Goal: Task Accomplishment & Management: Use online tool/utility

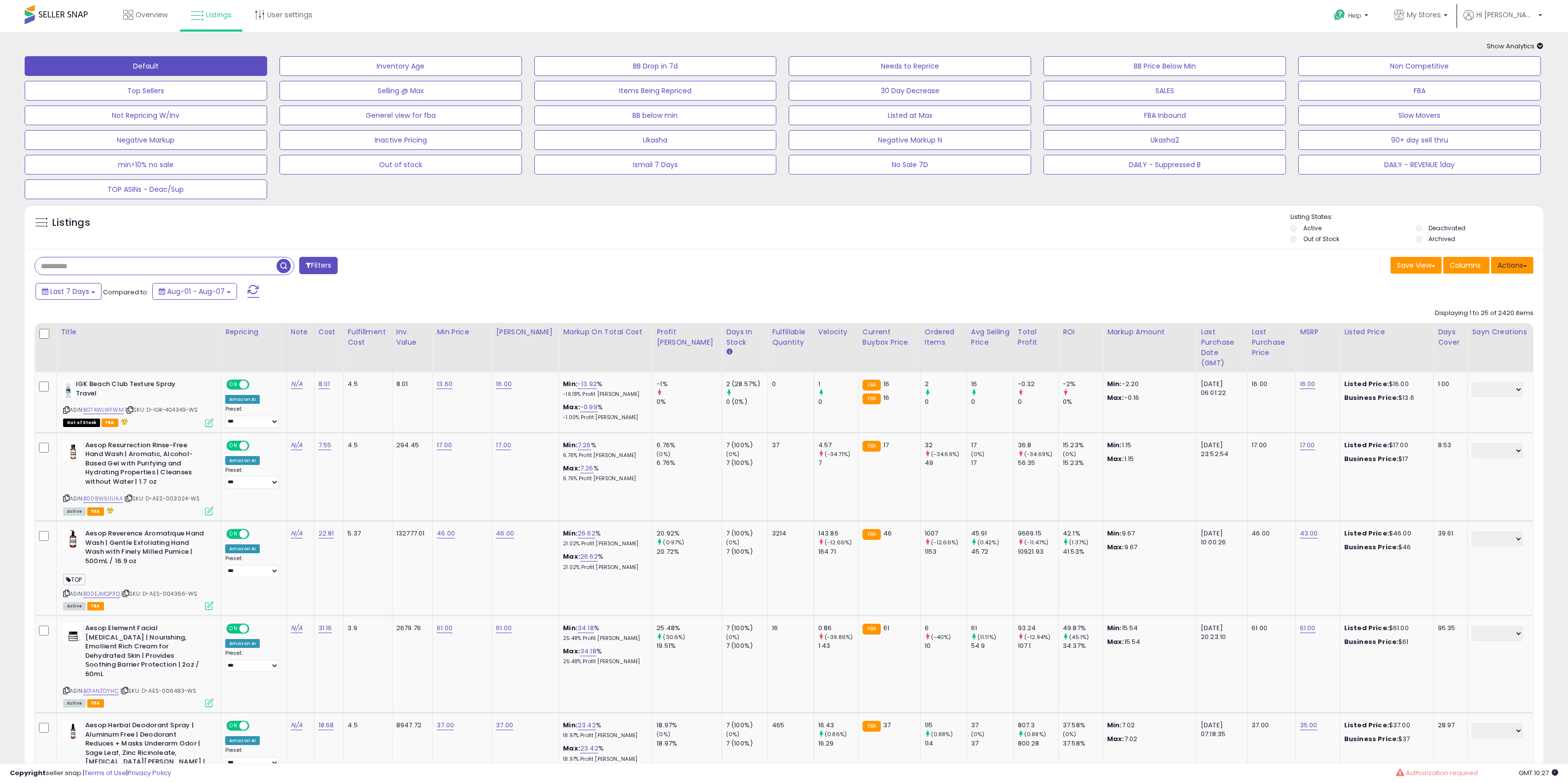
click at [1529, 265] on button "Actions" at bounding box center [1512, 265] width 43 height 17
click at [1501, 279] on link "Import" at bounding box center [1472, 286] width 108 height 16
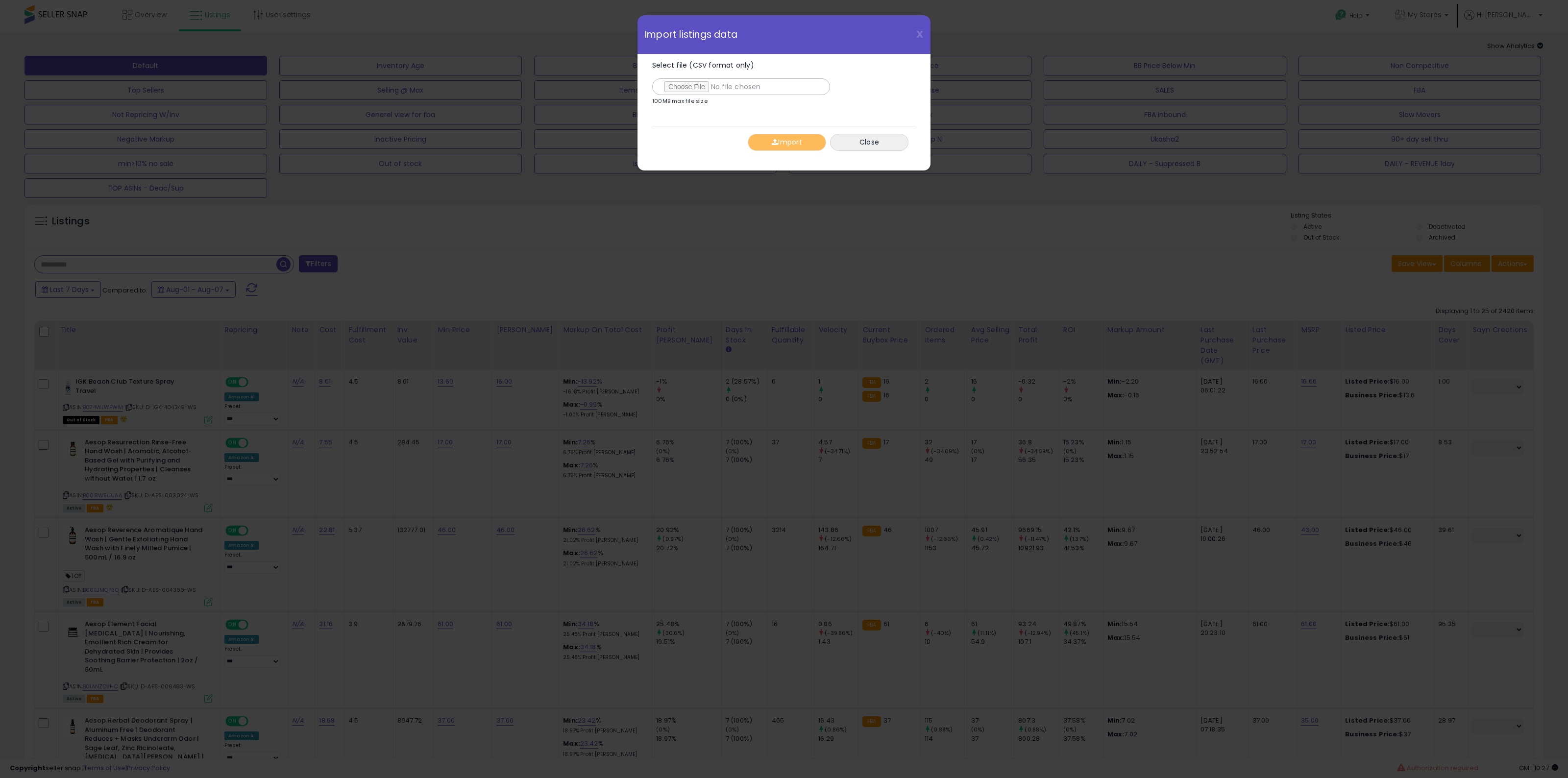
click at [675, 76] on label "Select file (CSV format only)" at bounding box center [740, 78] width 178 height 33
click at [675, 79] on input "Select file (CSV format only)" at bounding box center [740, 87] width 178 height 17
type input "**********"
click at [781, 140] on button "Import" at bounding box center [787, 142] width 79 height 17
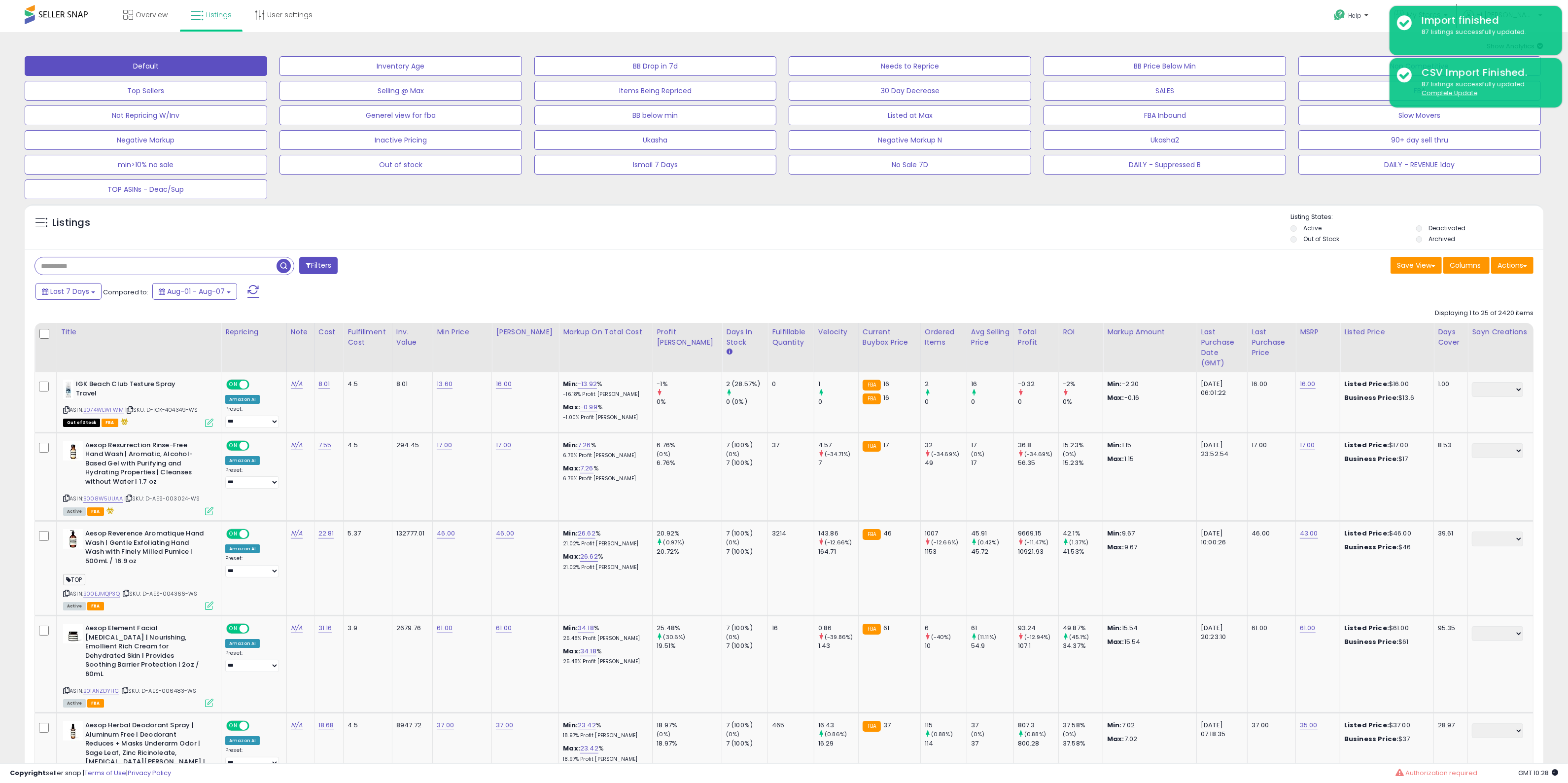
click at [641, 265] on div "Filters" at bounding box center [406, 266] width 757 height 19
click at [278, 264] on span "button" at bounding box center [283, 265] width 14 height 14
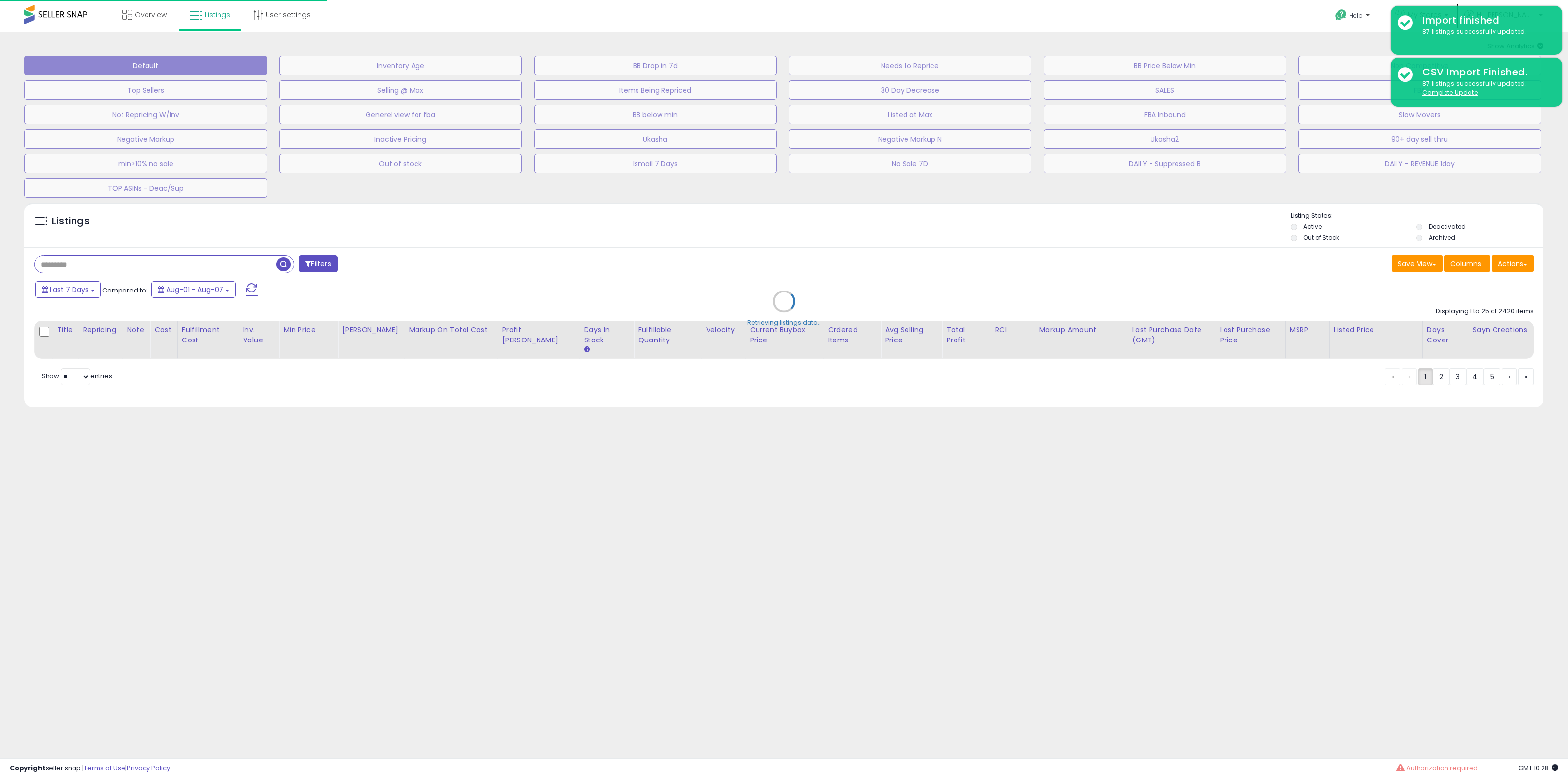
click at [257, 267] on div "Retrieving listings data.." at bounding box center [784, 308] width 1533 height 221
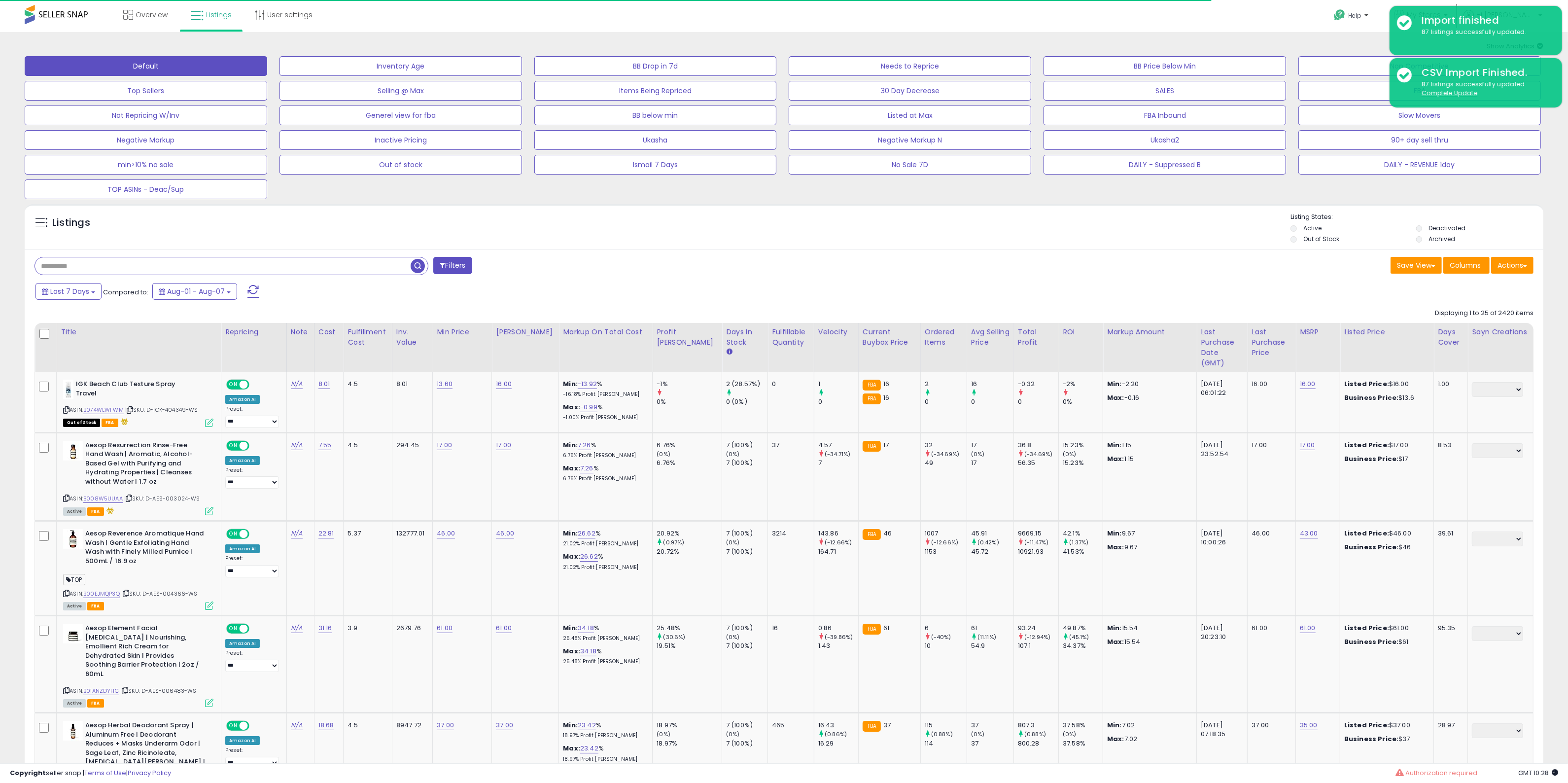
click at [188, 271] on input "text" at bounding box center [223, 266] width 376 height 17
type input "**********"
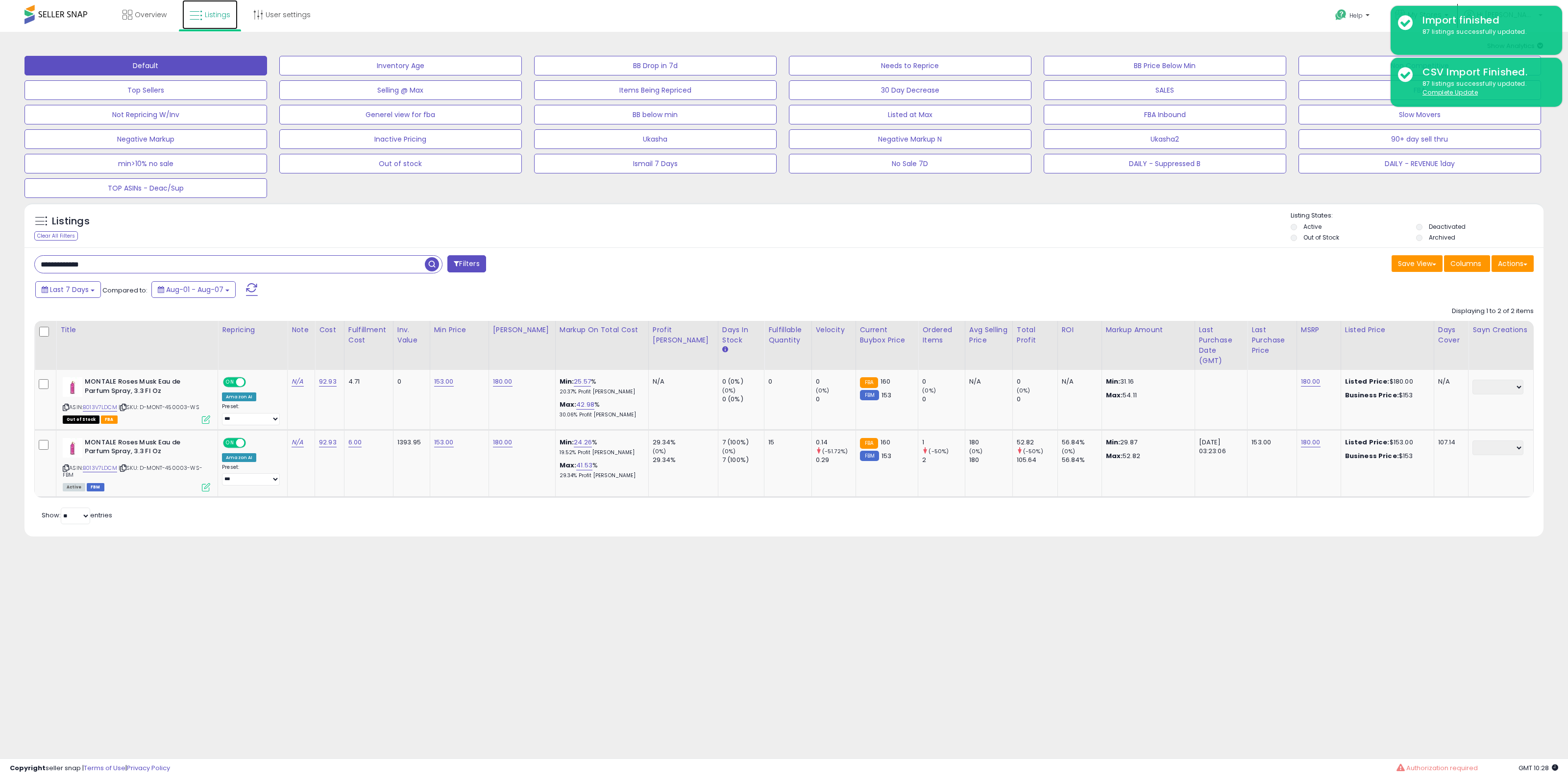
click at [194, 9] on icon at bounding box center [196, 15] width 13 height 13
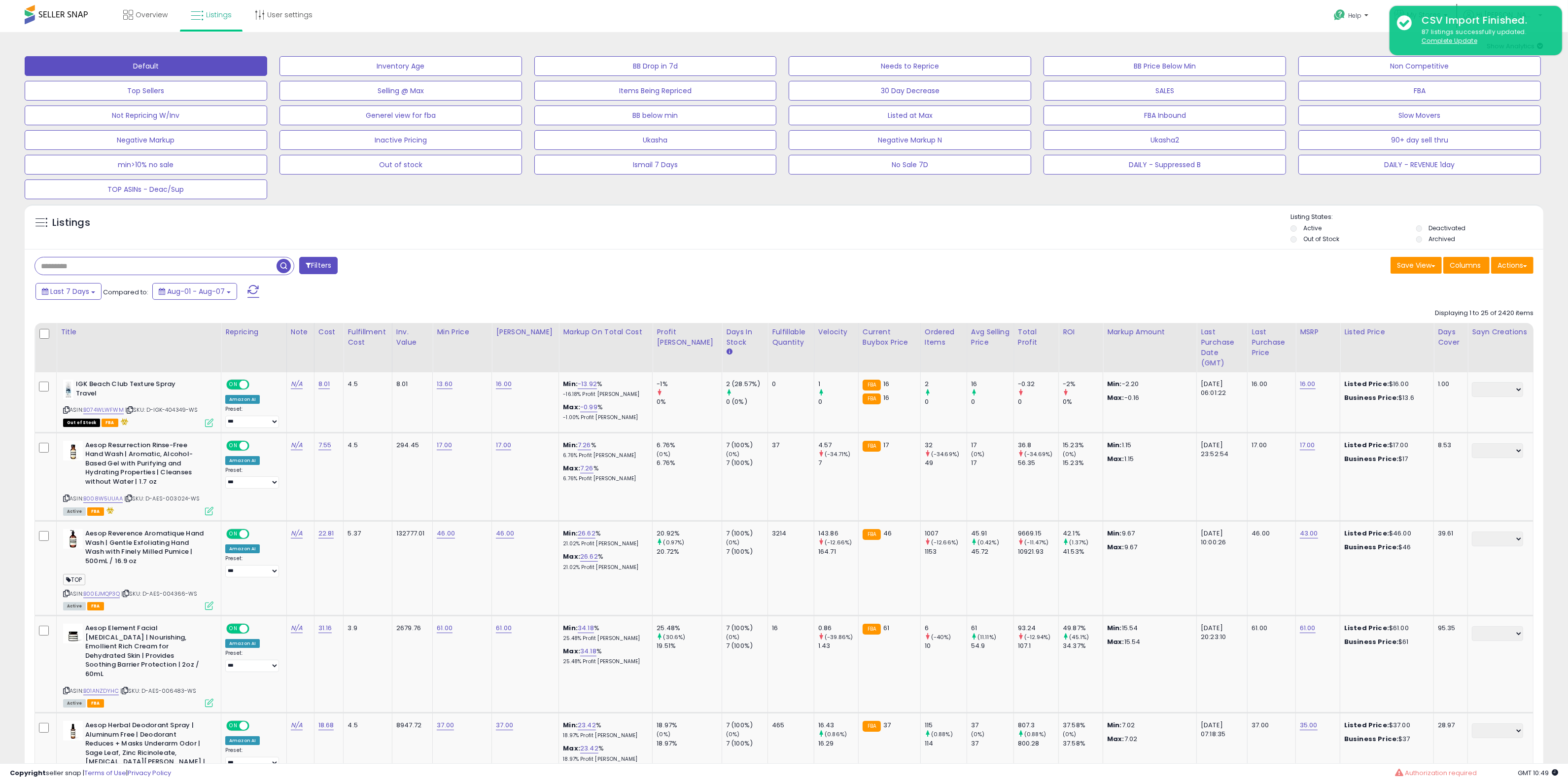
click at [1156, 222] on div "Listings" at bounding box center [784, 229] width 1518 height 33
click at [1455, 3] on link "My Stores" at bounding box center [1421, 16] width 68 height 32
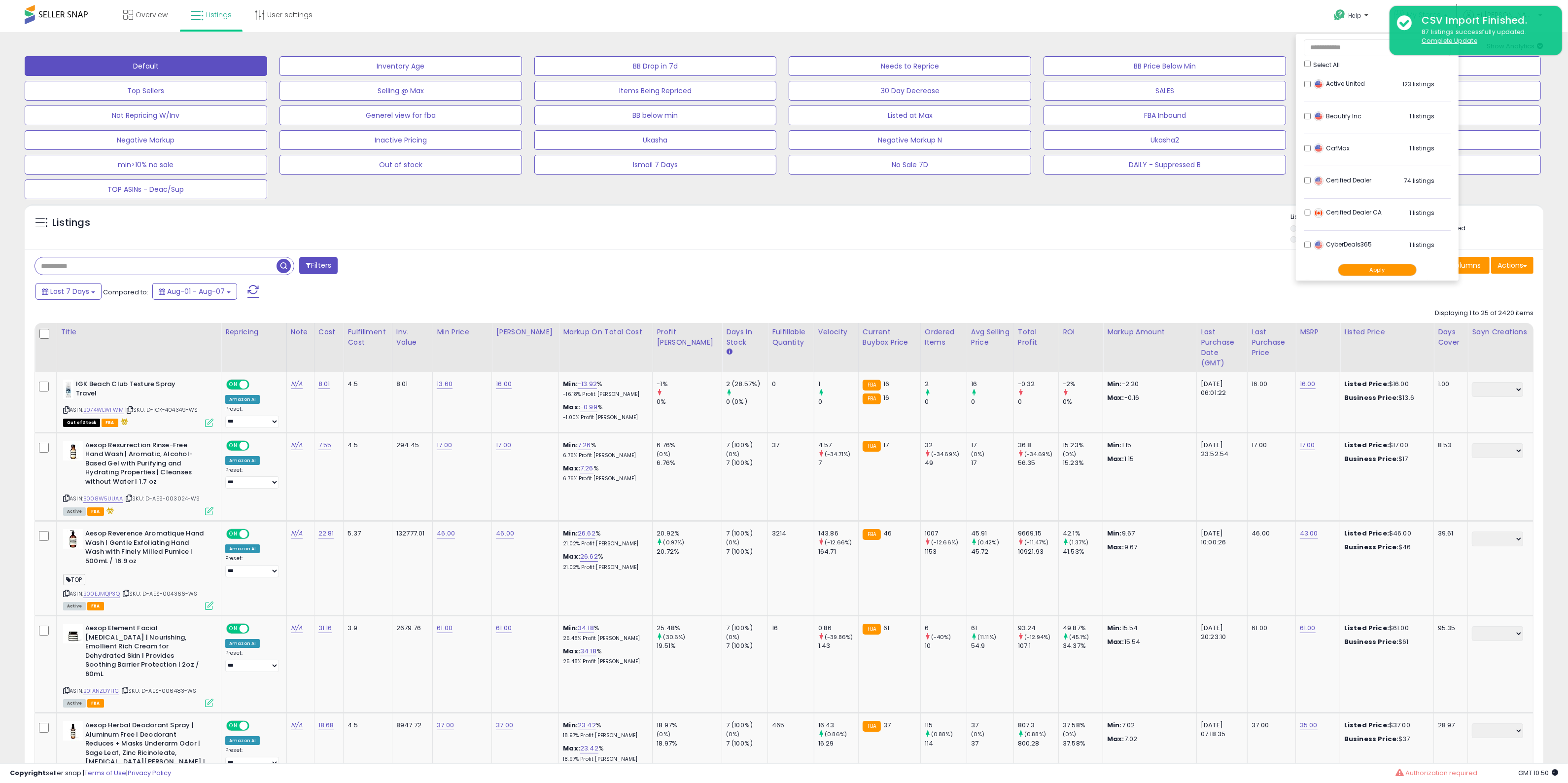
click at [1116, 243] on div "Listings" at bounding box center [784, 229] width 1518 height 33
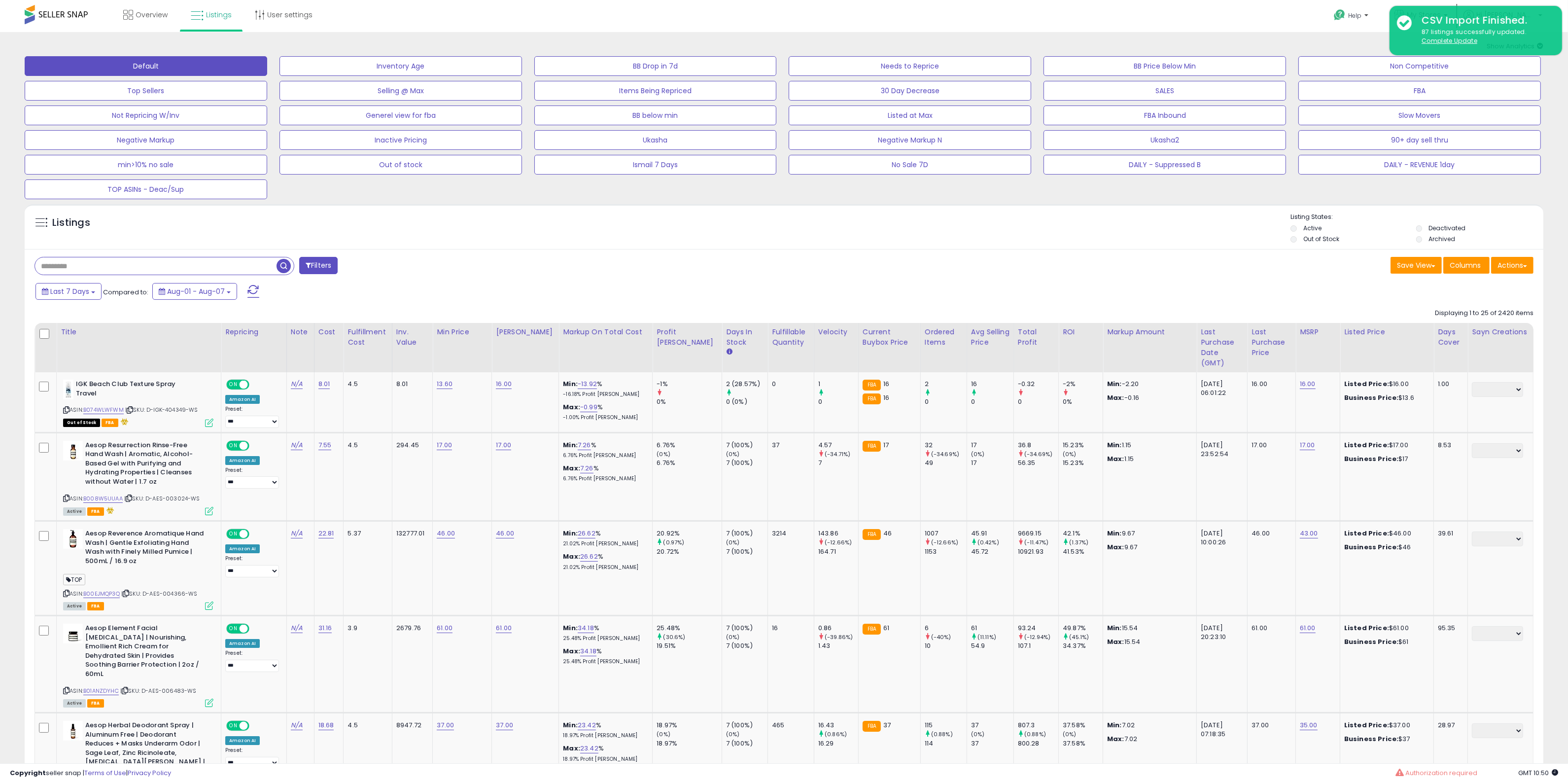
click at [1129, 236] on div "Listings" at bounding box center [784, 229] width 1518 height 33
click at [1452, 1] on link "My Stores" at bounding box center [1421, 16] width 68 height 32
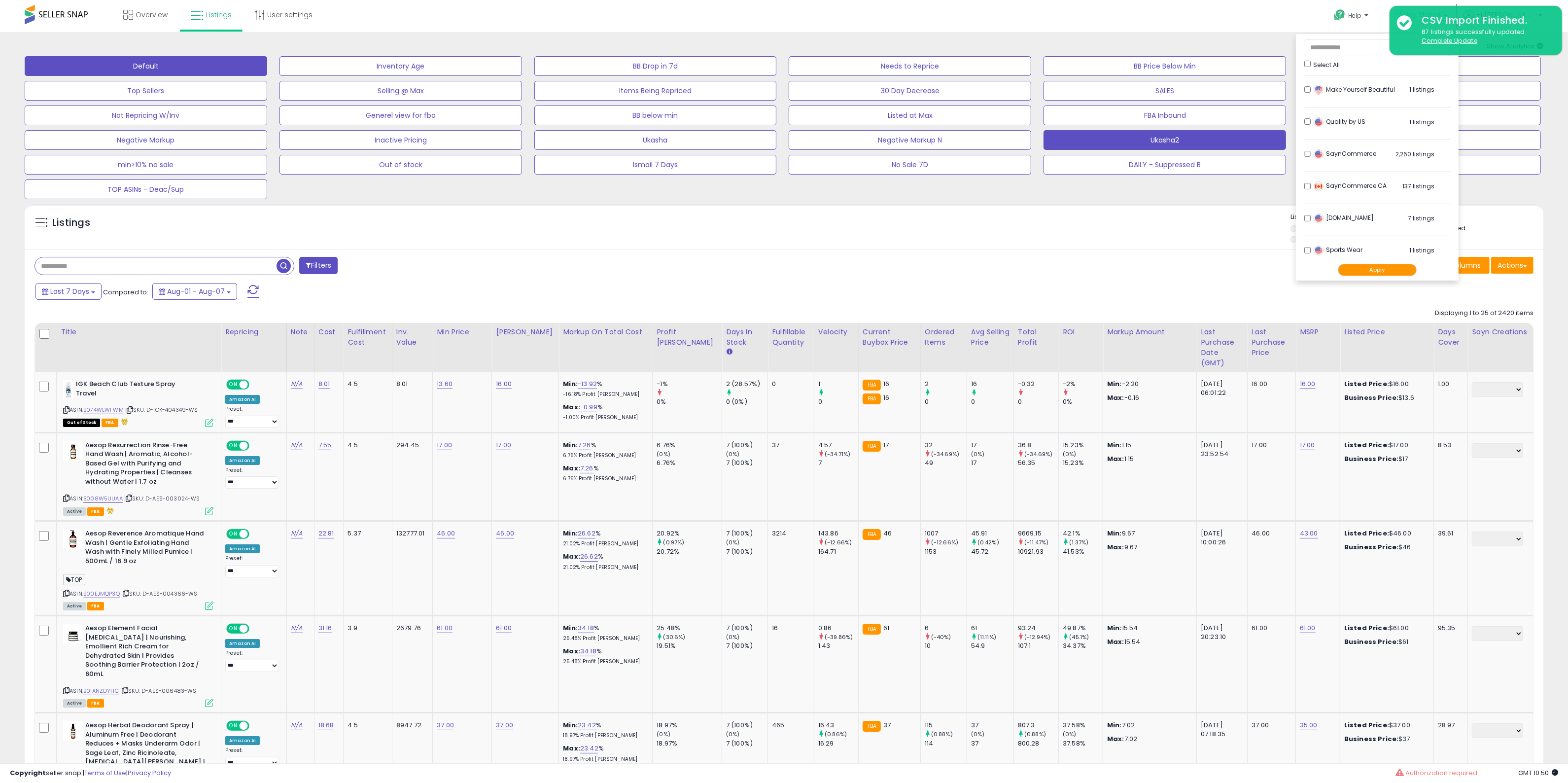
scroll to position [329, 0]
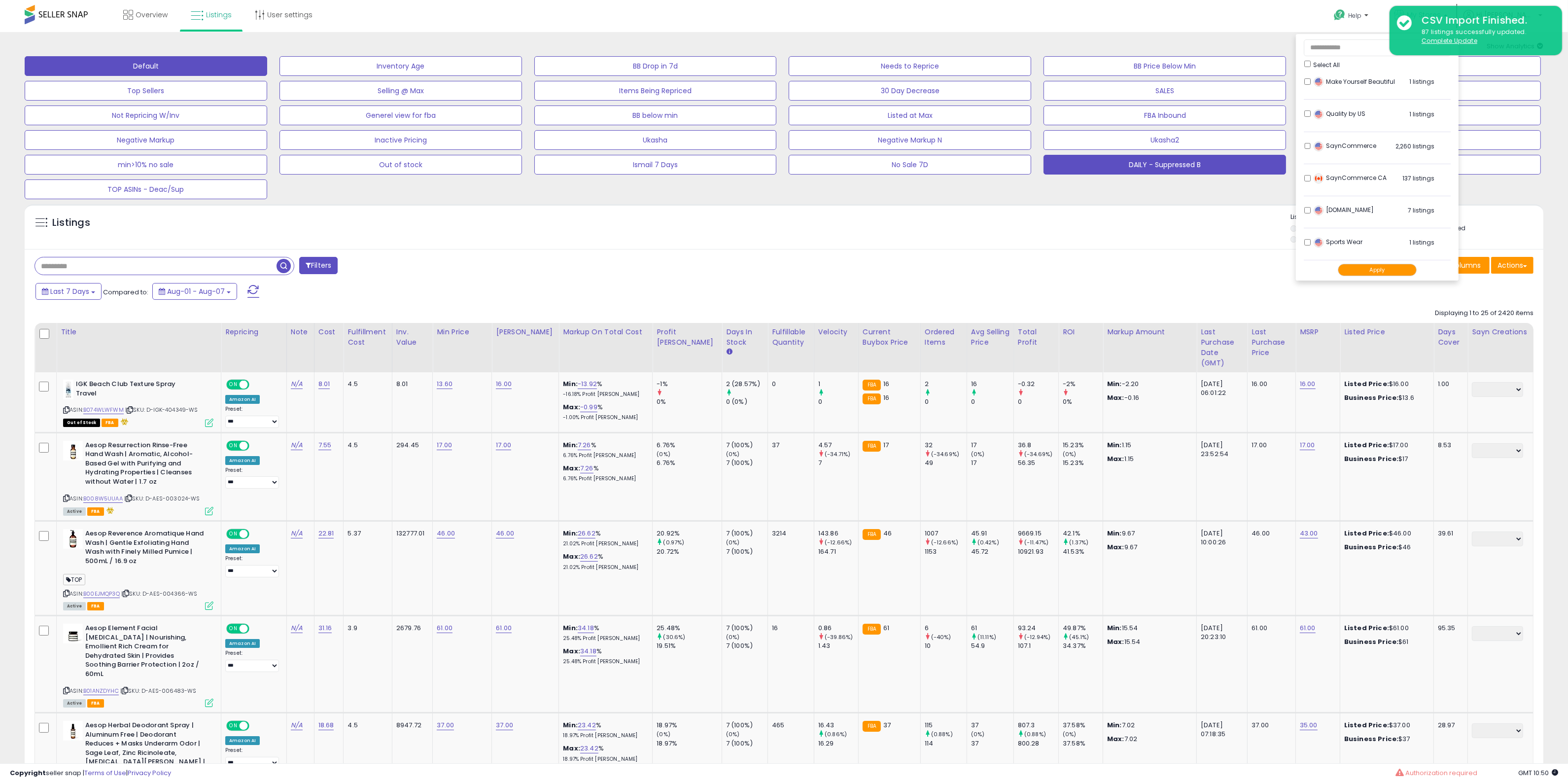
click at [522, 76] on button "DAILY - Suppressed B" at bounding box center [400, 65] width 243 height 19
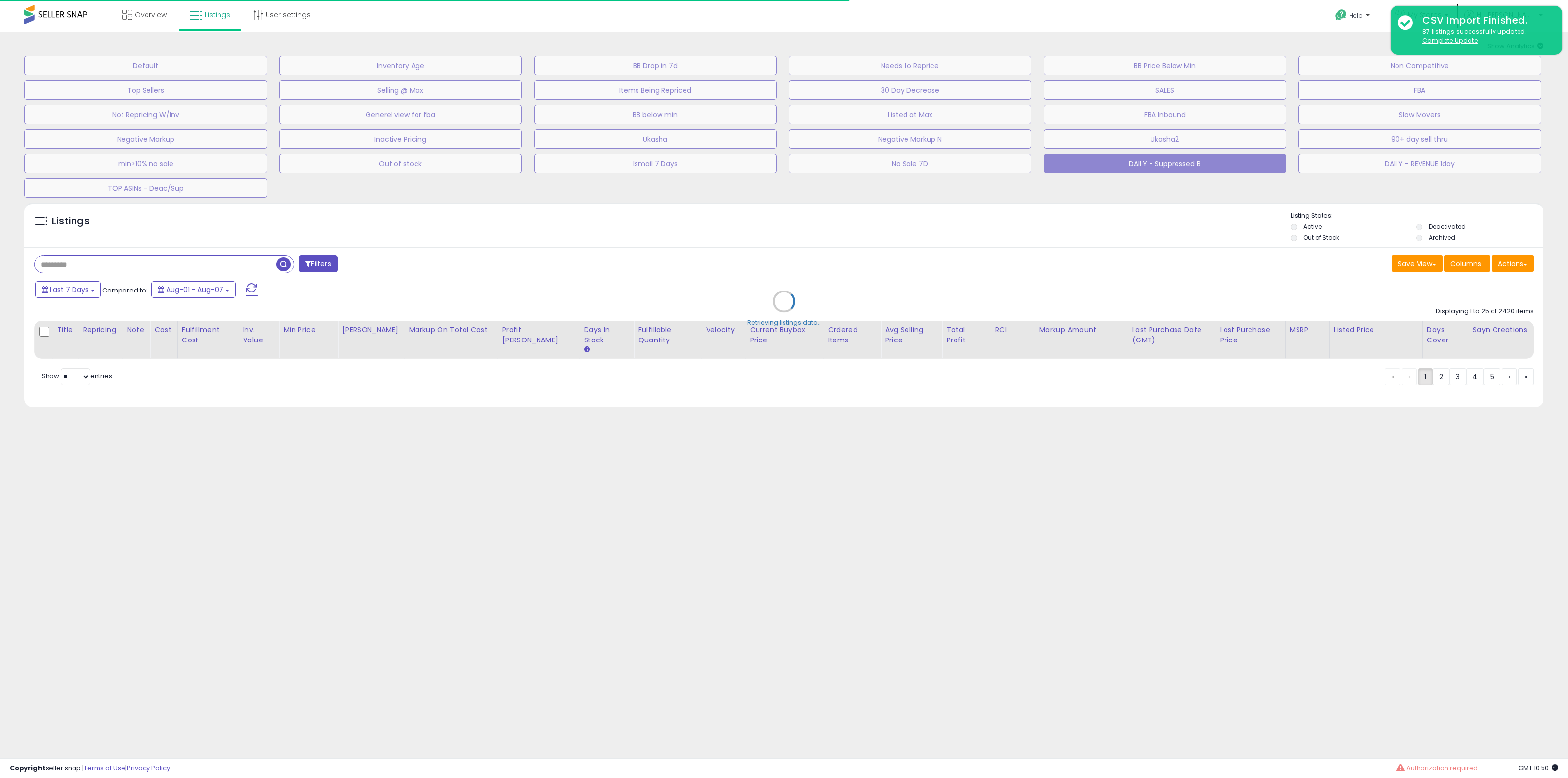
select select "**"
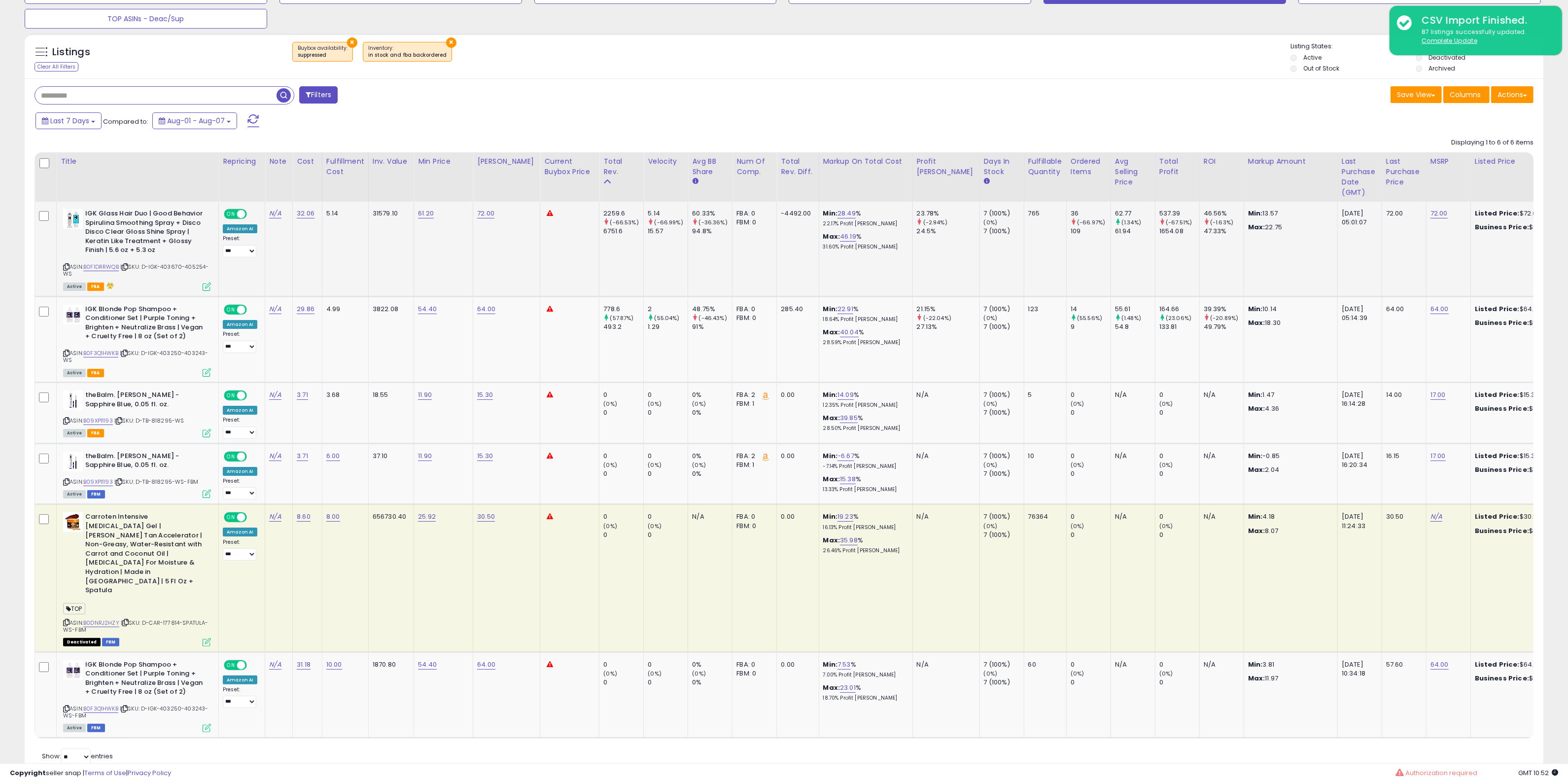
scroll to position [174, 0]
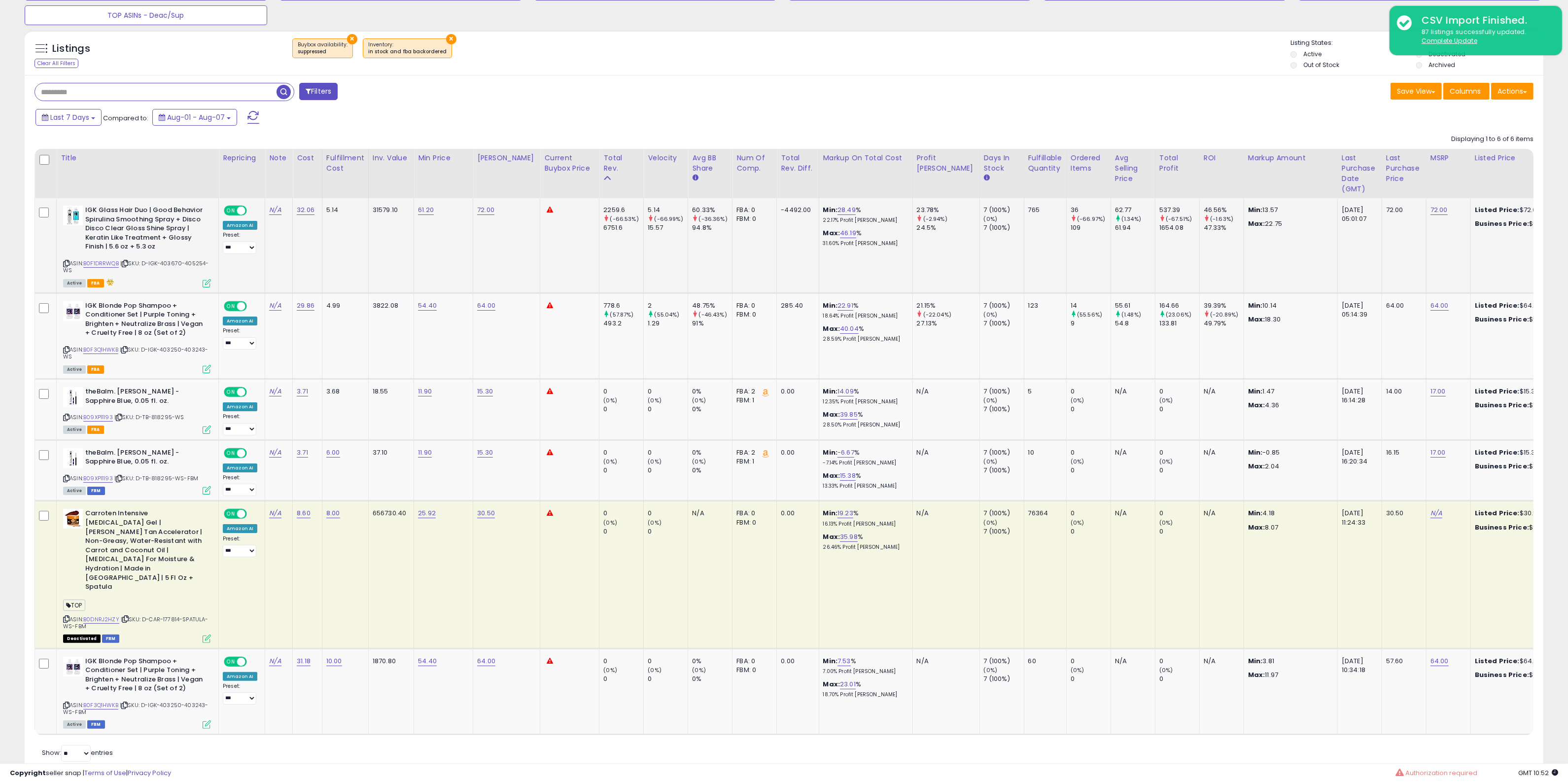
click at [67, 262] on icon at bounding box center [66, 263] width 6 height 5
click at [70, 348] on div "ASIN: B0F3Q1HWKB | SKU: D-IGK-403250-403243-WS Active FBA" at bounding box center [137, 336] width 148 height 71
click at [67, 348] on icon at bounding box center [66, 349] width 6 height 5
click at [65, 417] on icon at bounding box center [66, 417] width 6 height 5
click at [67, 702] on icon at bounding box center [66, 705] width 6 height 5
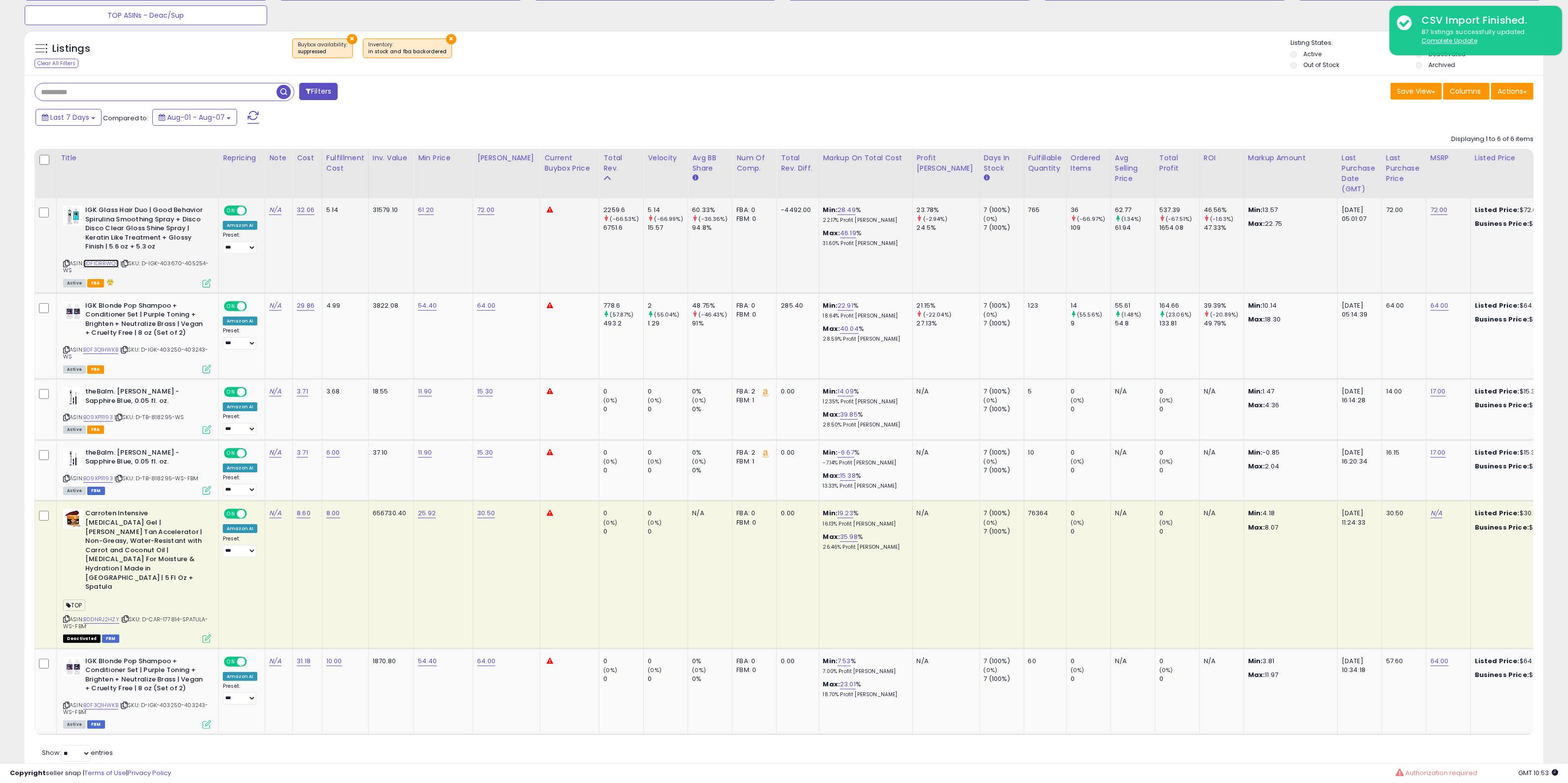
click at [99, 262] on link "B0F1DRRWQB" at bounding box center [101, 263] width 36 height 9
click at [107, 348] on link "B0F3Q1HWKB" at bounding box center [100, 349] width 35 height 9
click at [99, 414] on link "B09XP11193" at bounding box center [98, 417] width 29 height 9
click at [649, 78] on div "Filters Save View Save As New View" at bounding box center [784, 424] width 1518 height 698
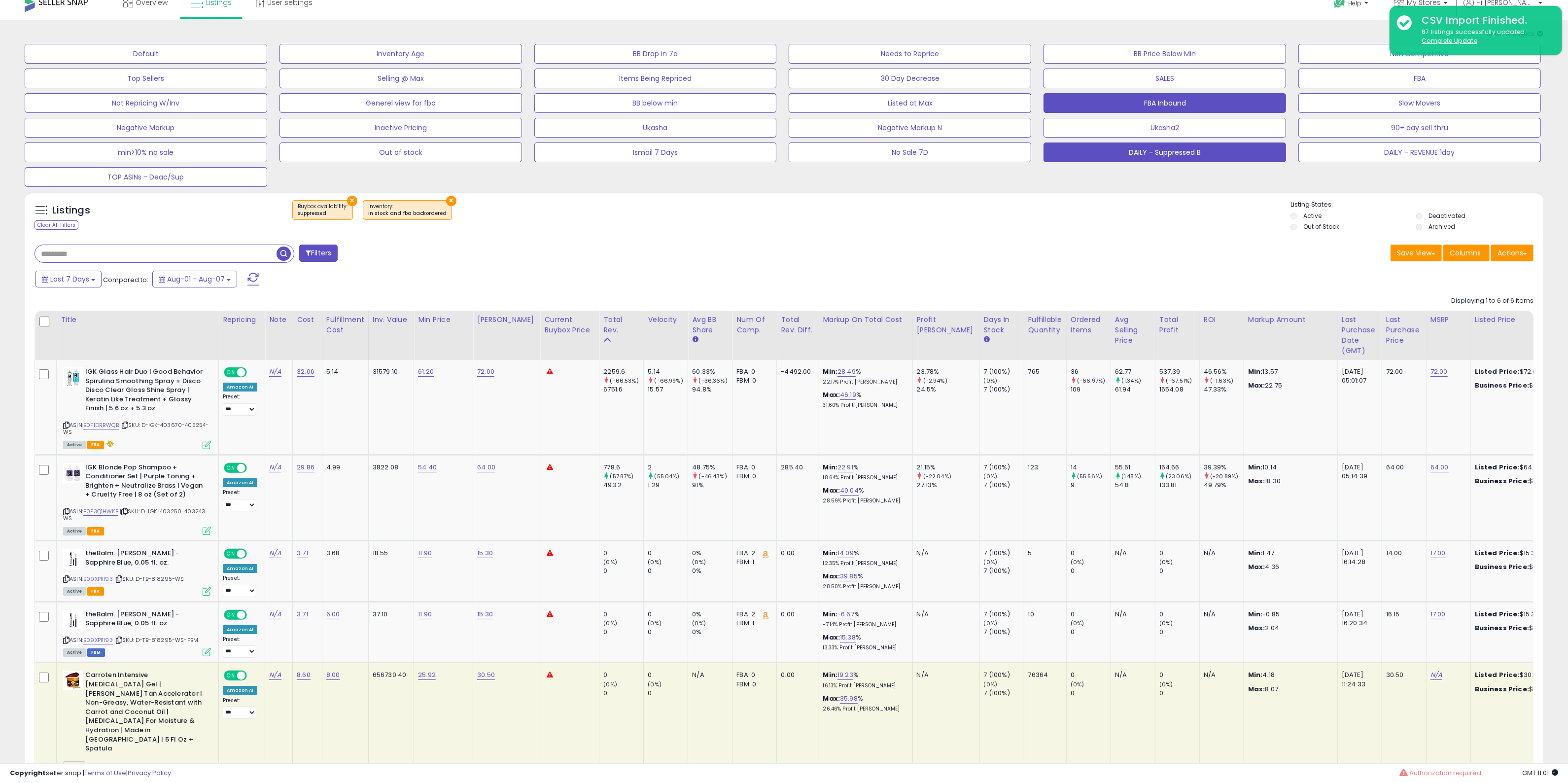
scroll to position [0, 0]
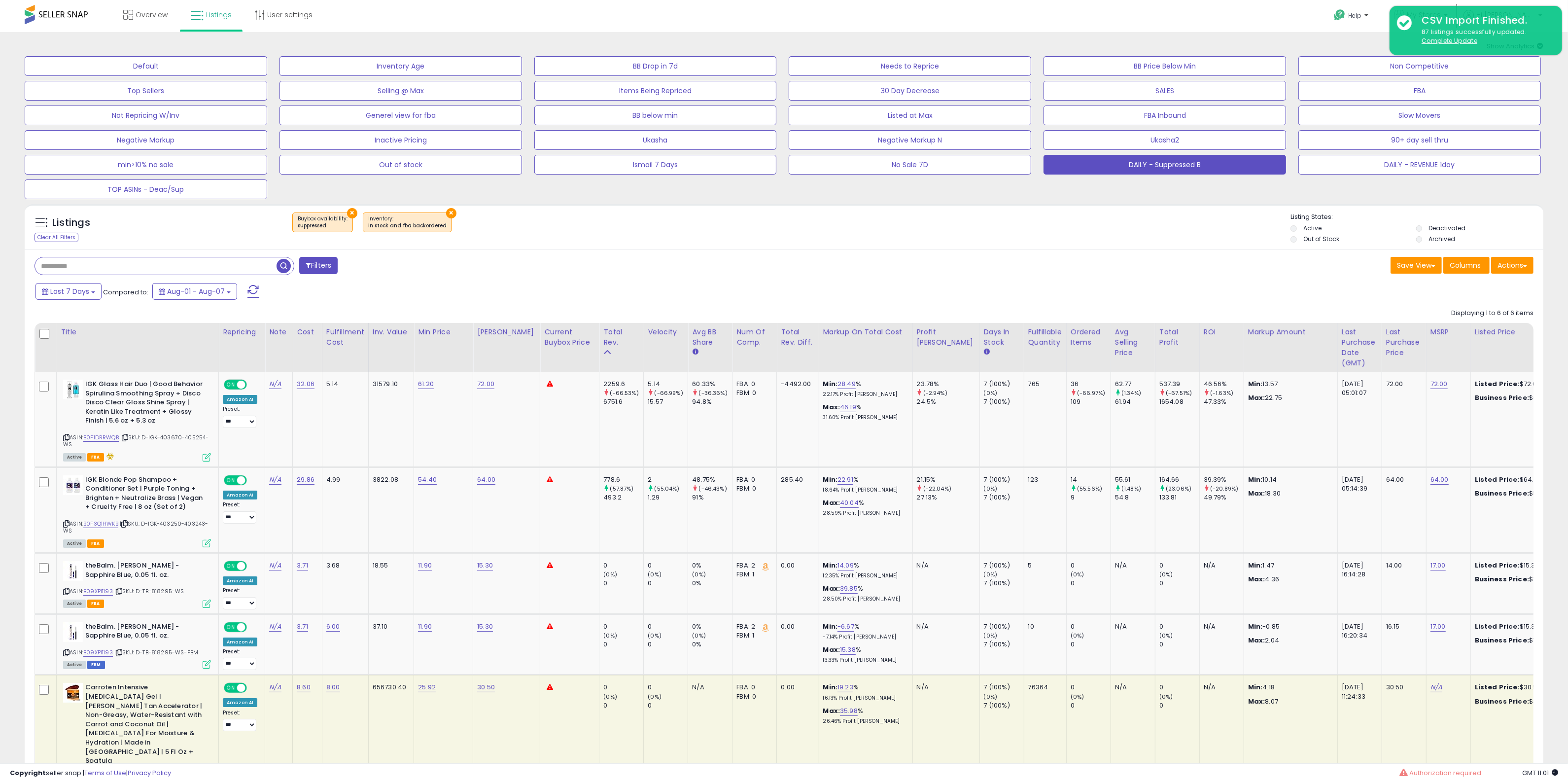
click at [999, 235] on div "× Buybox availability : suppressed ×" at bounding box center [785, 227] width 1011 height 28
click at [851, 210] on div "Listings Clear All Filters × Buybox availability : suppressed ×" at bounding box center [784, 227] width 1518 height 45
click at [1094, 218] on div "× Buybox availability : suppressed ×" at bounding box center [785, 227] width 1011 height 28
click at [859, 243] on div "Listings Clear All Filters × Buybox availability : suppressed × Inventory Active" at bounding box center [784, 229] width 1518 height 33
click at [974, 266] on div "Save View Save As New View Columns Actions Import" at bounding box center [1163, 266] width 757 height 19
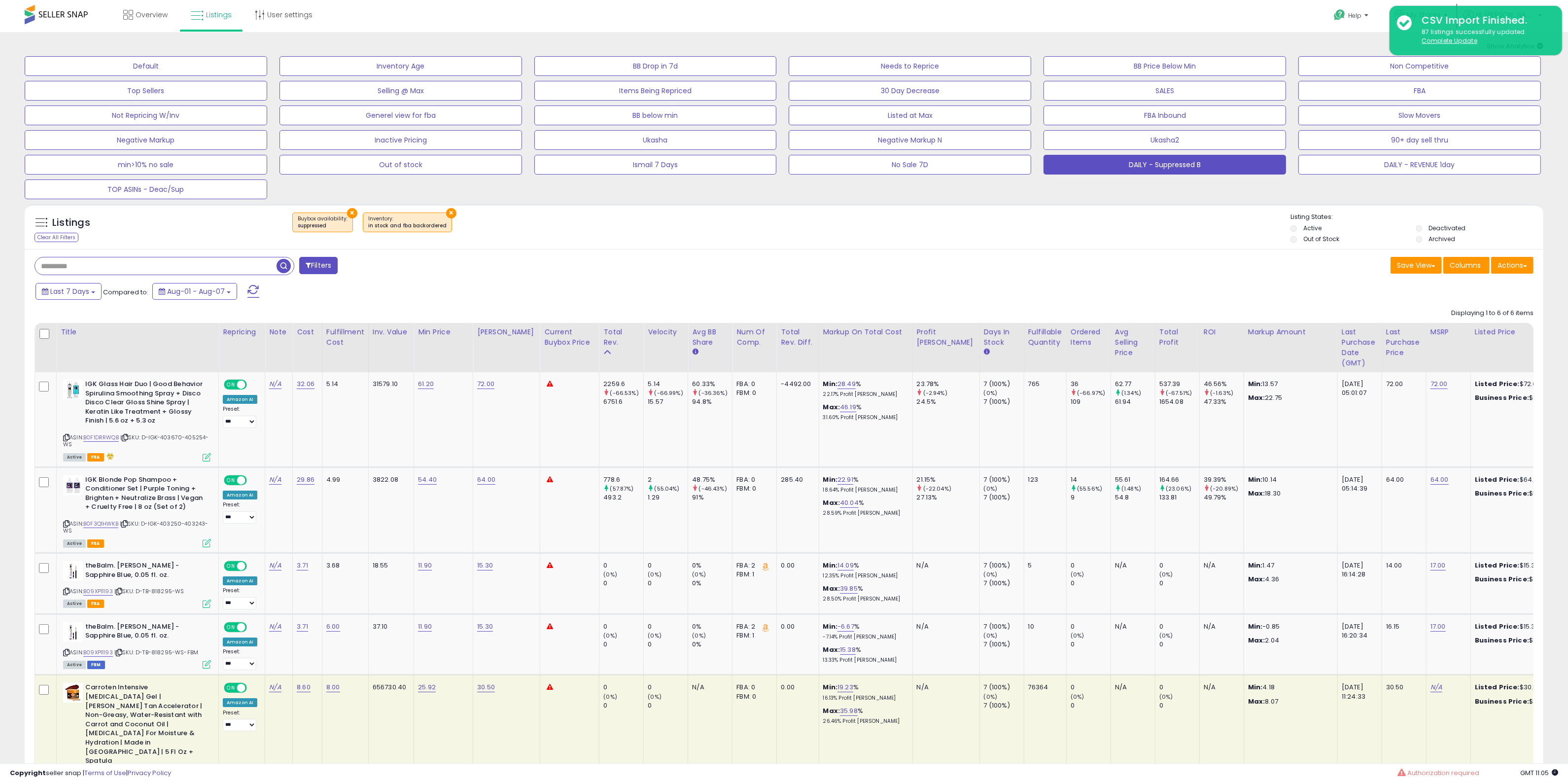
click at [1014, 267] on div "Save View Save As New View Columns Actions Import" at bounding box center [1163, 266] width 757 height 19
click at [925, 279] on div "Filters Save View Save As New View" at bounding box center [784, 598] width 1518 height 698
click at [900, 269] on div "Save View Save As New View Columns Actions Import" at bounding box center [1163, 266] width 757 height 19
click at [996, 269] on div "Save View Save As New View Columns Actions Import" at bounding box center [1163, 266] width 757 height 19
click at [961, 276] on div "Filters Save View Save As New View" at bounding box center [784, 598] width 1518 height 698
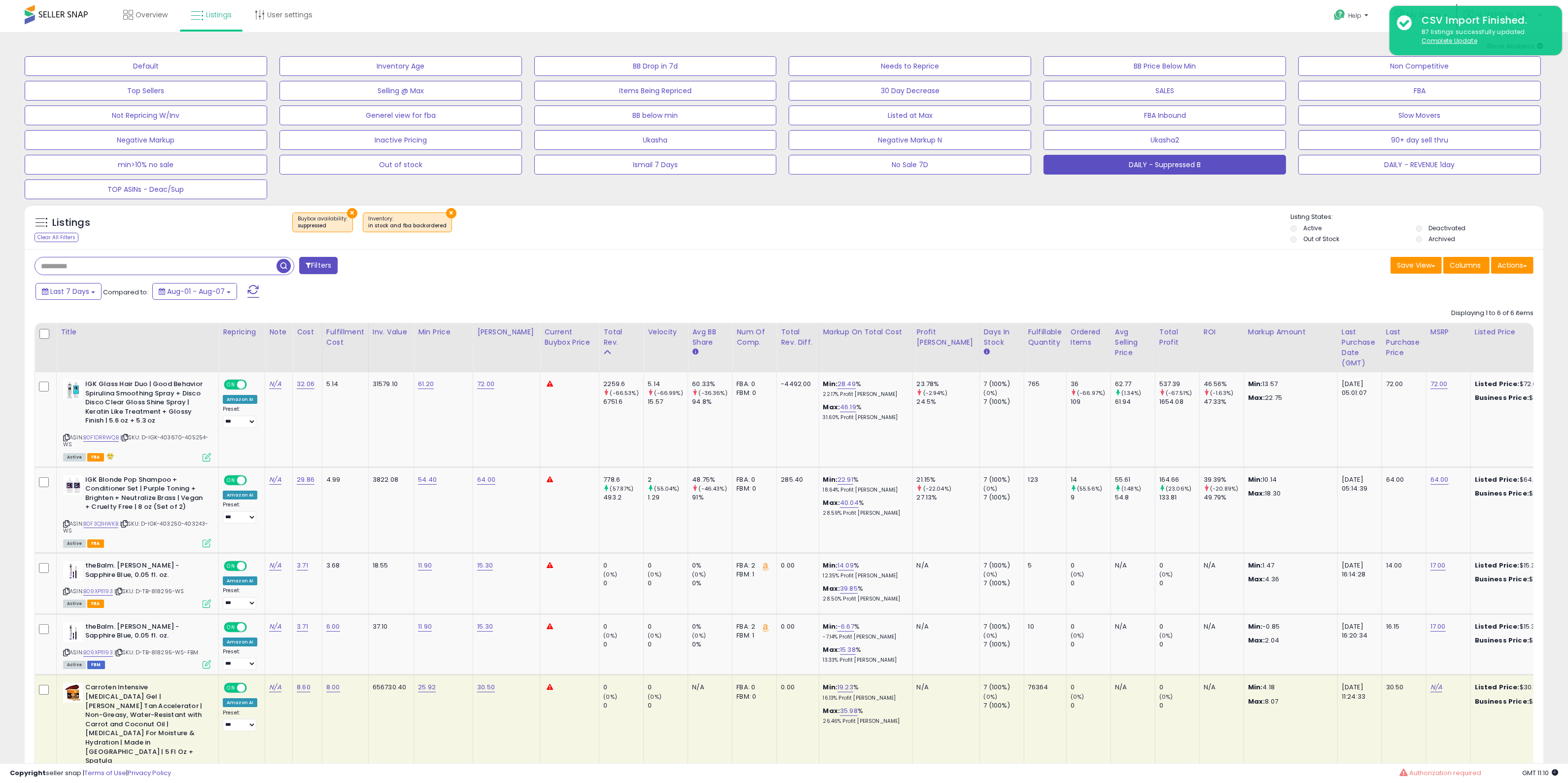
click at [1085, 249] on div "Filters Save View Save As New View" at bounding box center [784, 598] width 1518 height 698
click at [1153, 279] on div "Filters Save View Save As New View" at bounding box center [784, 598] width 1518 height 698
click at [774, 247] on div "Listings Clear All Filters × Buybox availability : suppressed ×" at bounding box center [784, 227] width 1518 height 45
click at [831, 199] on div "Listings Clear All Filters × Buybox availability suppressed × Inventory" at bounding box center [784, 580] width 1533 height 761
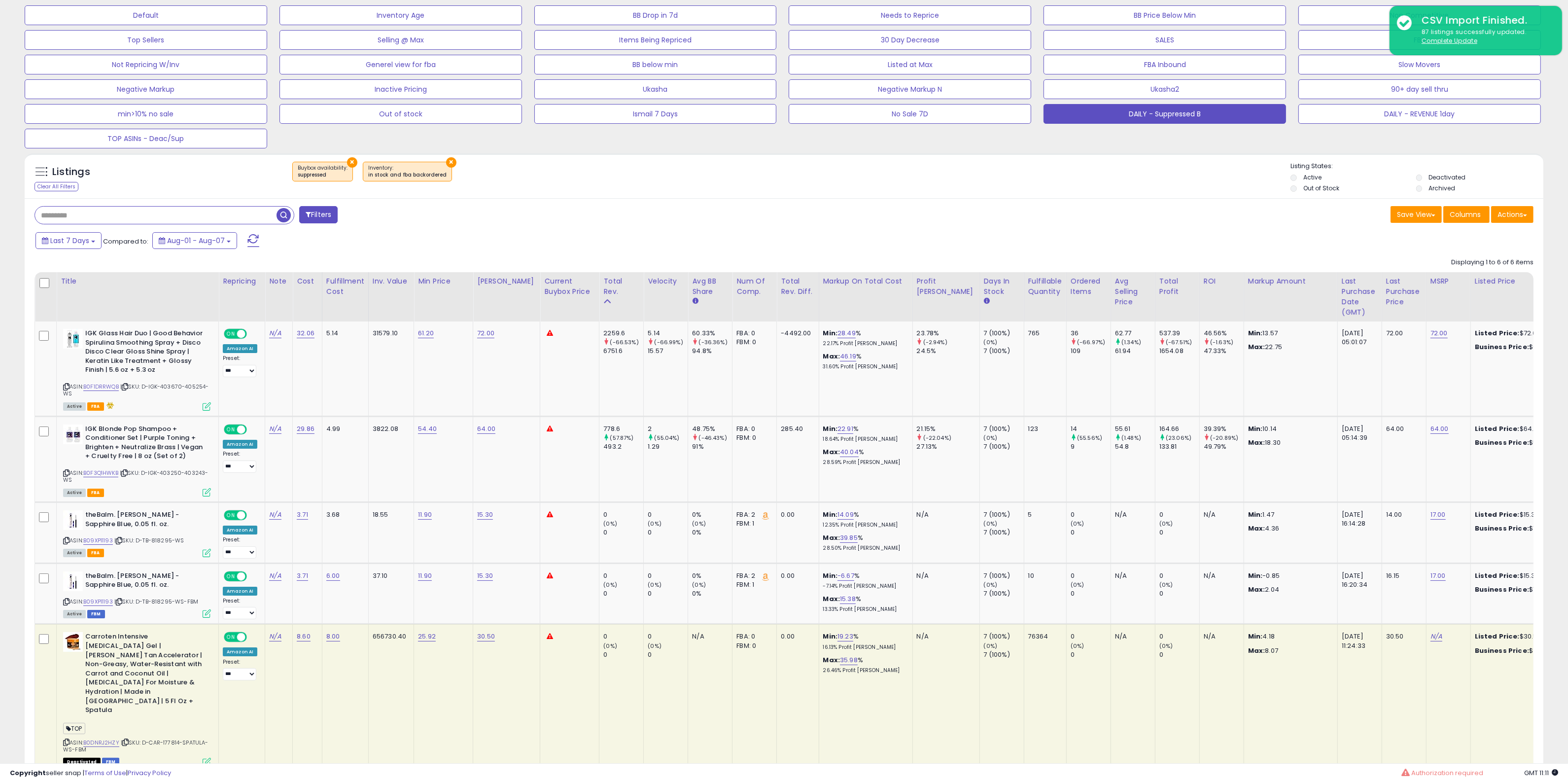
click at [842, 214] on div "Save View Save As New View Columns Actions Import" at bounding box center [1163, 216] width 757 height 19
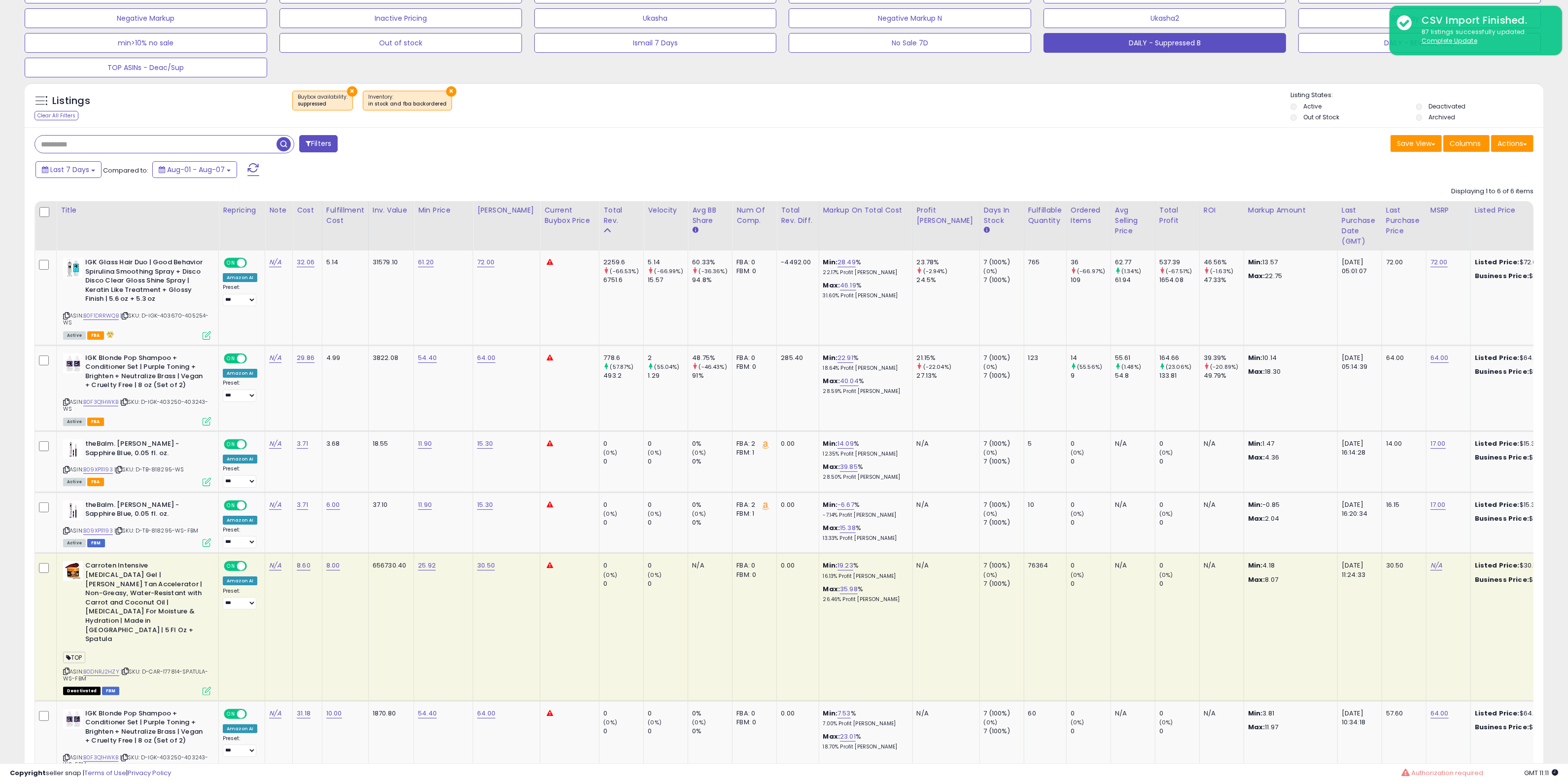
scroll to position [174, 0]
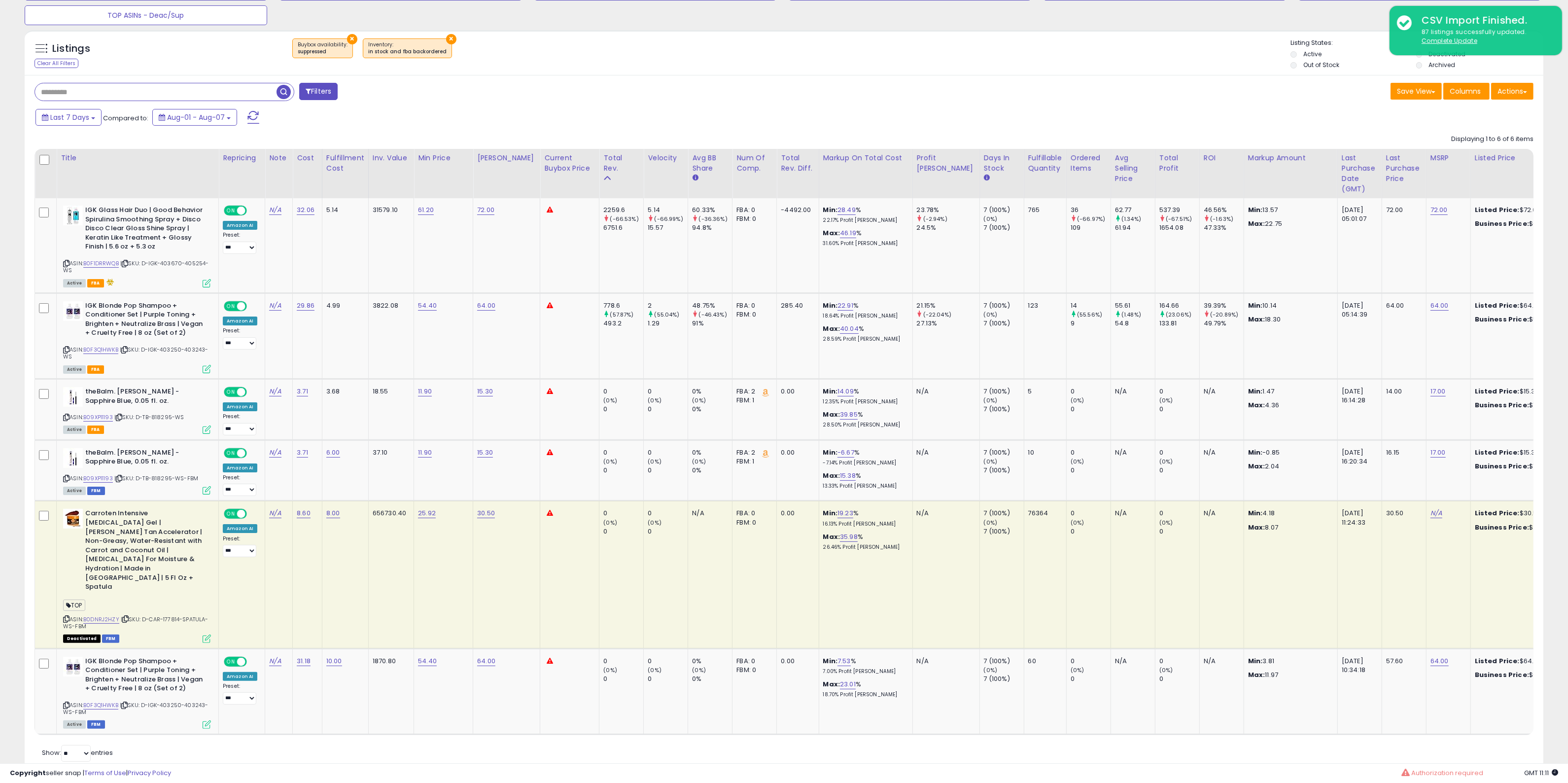
click at [759, 102] on div "Filters Save View Save As New View" at bounding box center [784, 424] width 1518 height 698
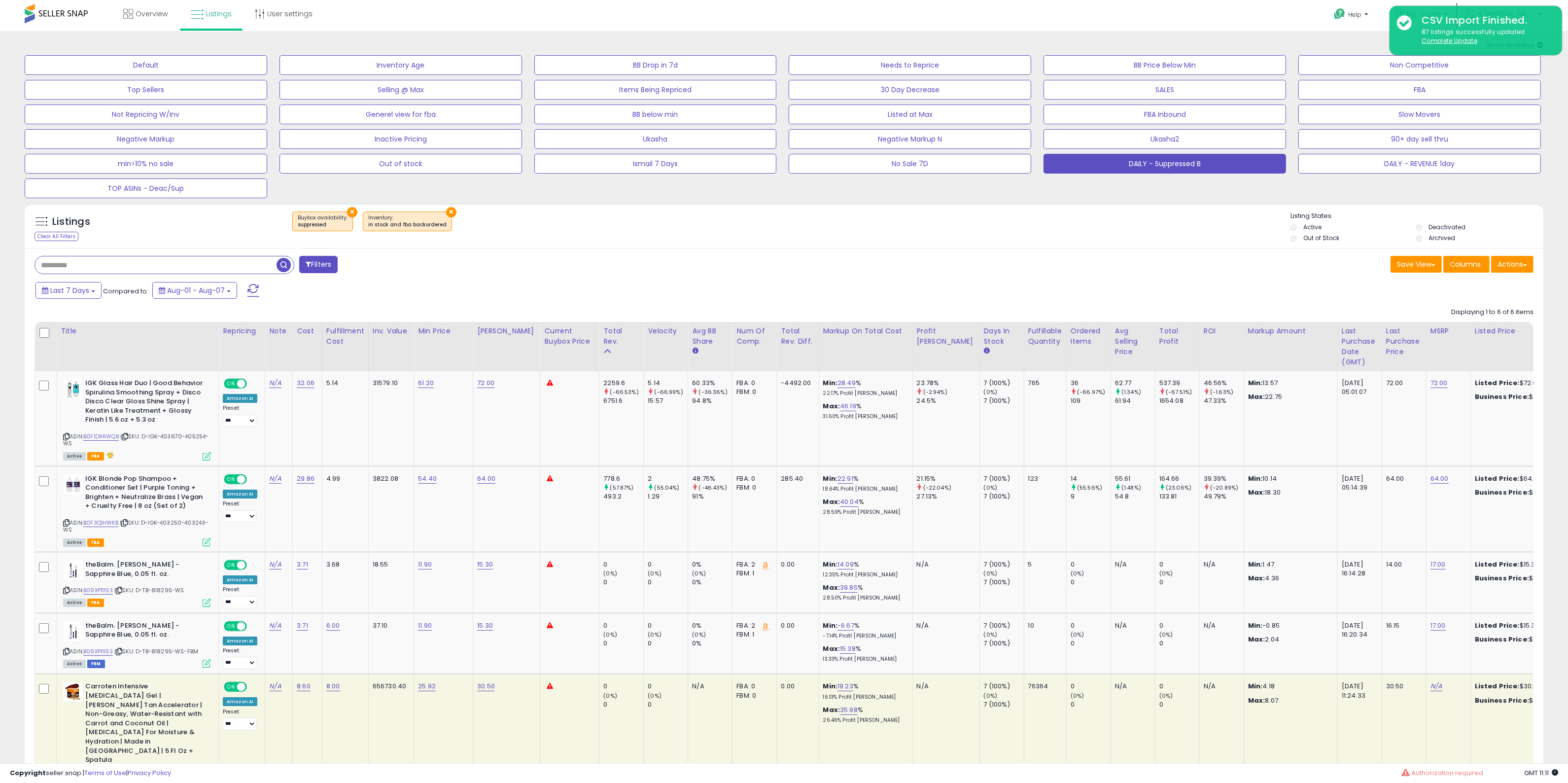
scroll to position [0, 0]
click at [1023, 226] on div "× Buybox availability : suppressed ×" at bounding box center [785, 227] width 1011 height 28
click at [1088, 262] on div "Save View Save As New View Columns Actions Import" at bounding box center [1163, 266] width 757 height 19
click at [1003, 200] on div "Listings Clear All Filters × Buybox availability suppressed × Inventory" at bounding box center [784, 580] width 1533 height 761
click at [1163, 164] on button "DAILY - Suppressed B" at bounding box center [1165, 164] width 243 height 19
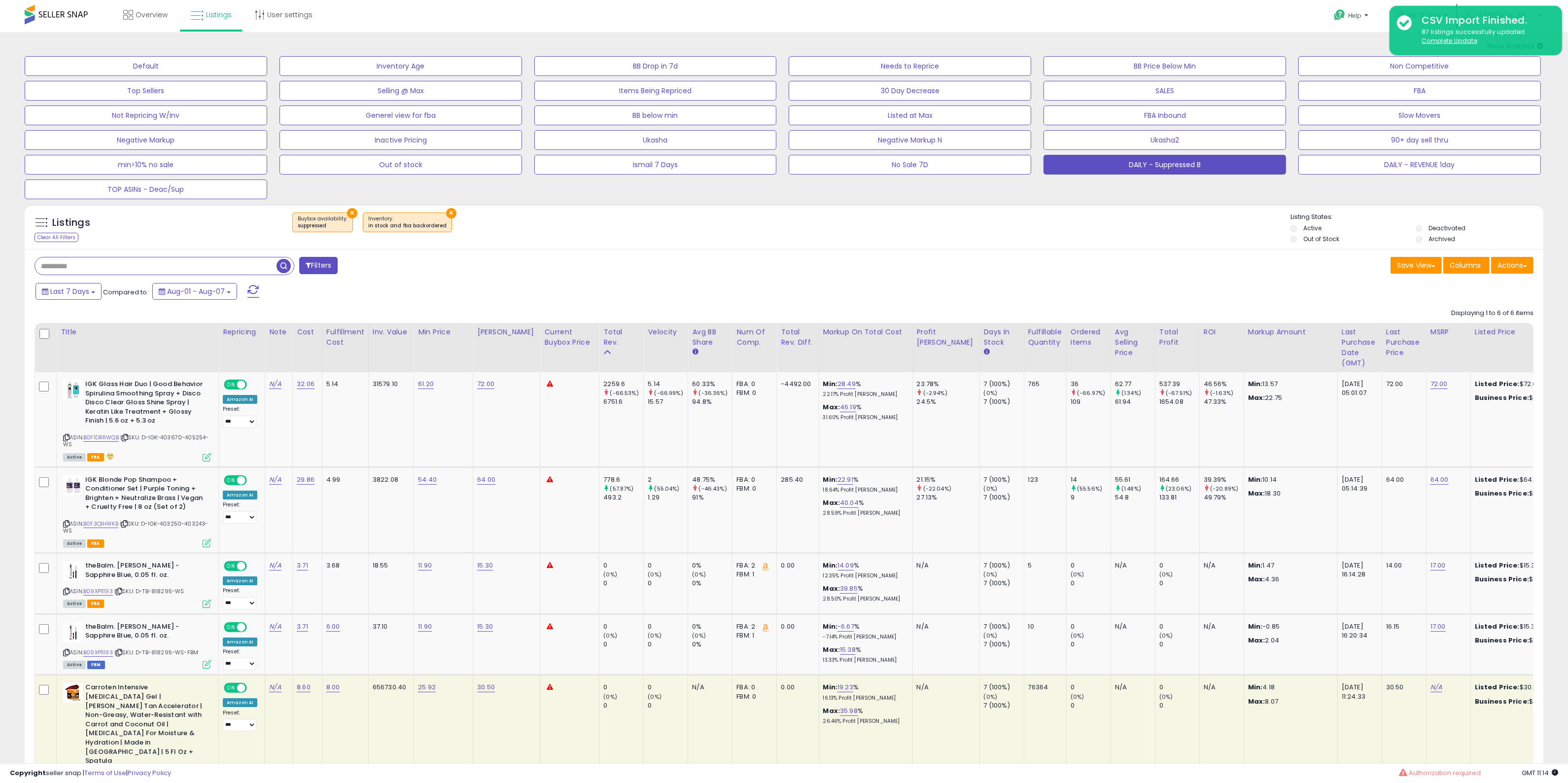
click at [1165, 279] on div "Filters Save View Save As New View" at bounding box center [784, 598] width 1518 height 698
click at [1186, 258] on div "Save View Save As New View Columns Actions Import" at bounding box center [1163, 266] width 757 height 19
click at [1151, 166] on button "DAILY - Suppressed B" at bounding box center [1165, 164] width 243 height 19
click at [1087, 168] on button "DAILY - Suppressed B" at bounding box center [1165, 164] width 243 height 19
click at [808, 204] on div "Listings Clear All Filters × Buybox availability : suppressed ×" at bounding box center [784, 227] width 1518 height 45
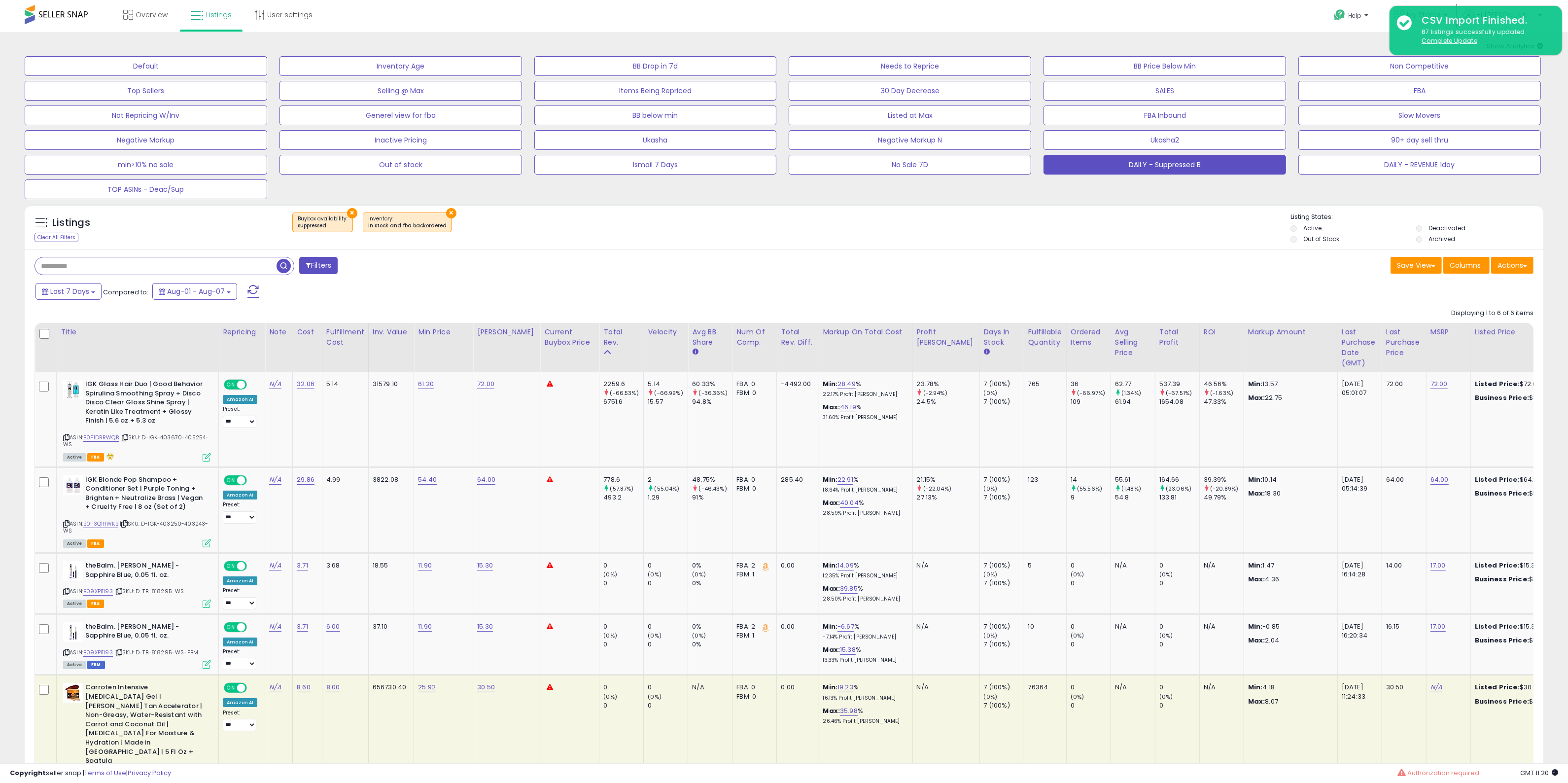
click at [1093, 269] on div "Save View Save As New View Columns Actions Import" at bounding box center [1163, 266] width 757 height 19
click at [218, 17] on span "Listings" at bounding box center [219, 15] width 26 height 10
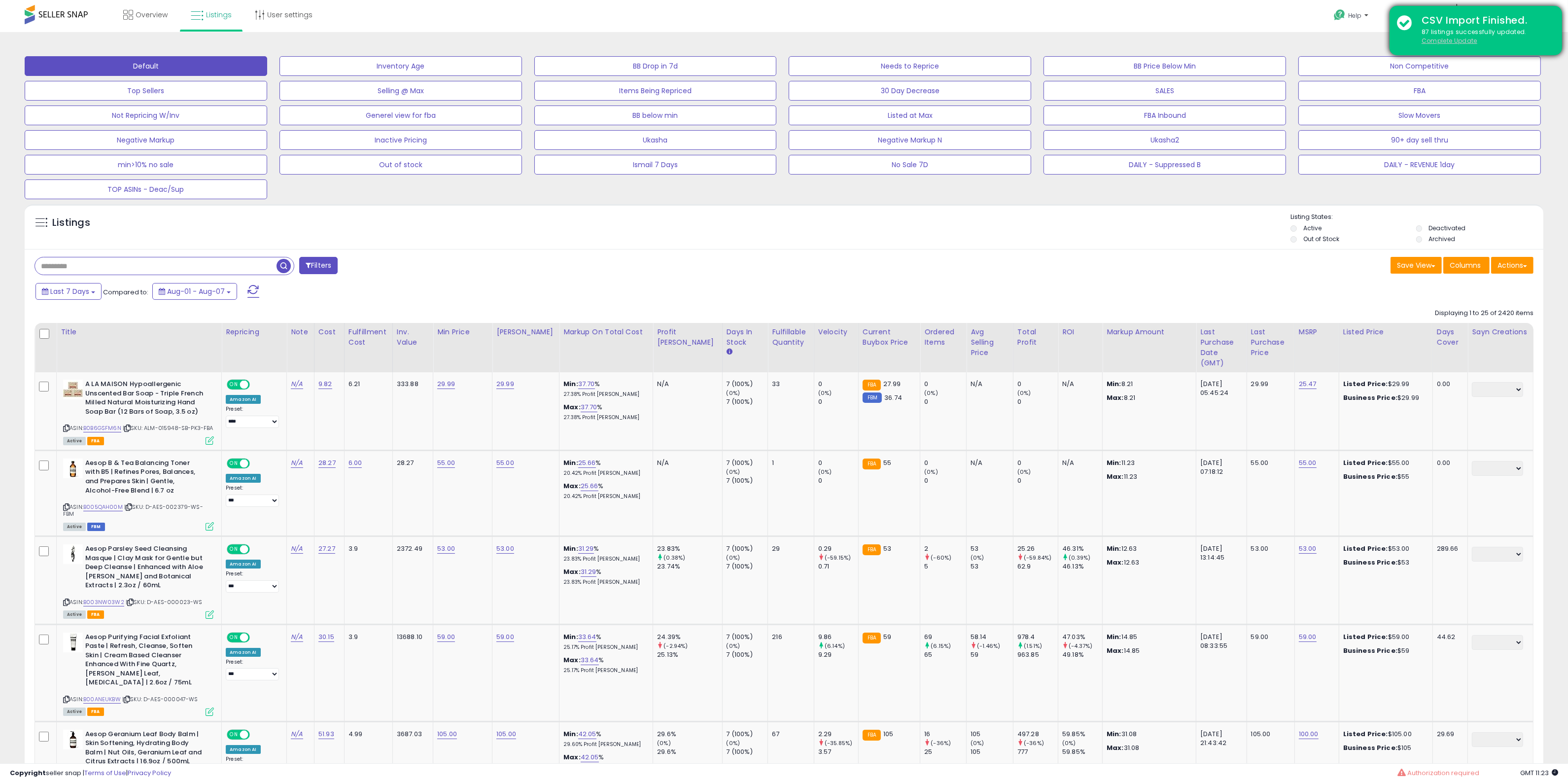
click at [1452, 43] on u "Complete Update" at bounding box center [1449, 40] width 56 height 9
